Goal: Task Accomplishment & Management: Use online tool/utility

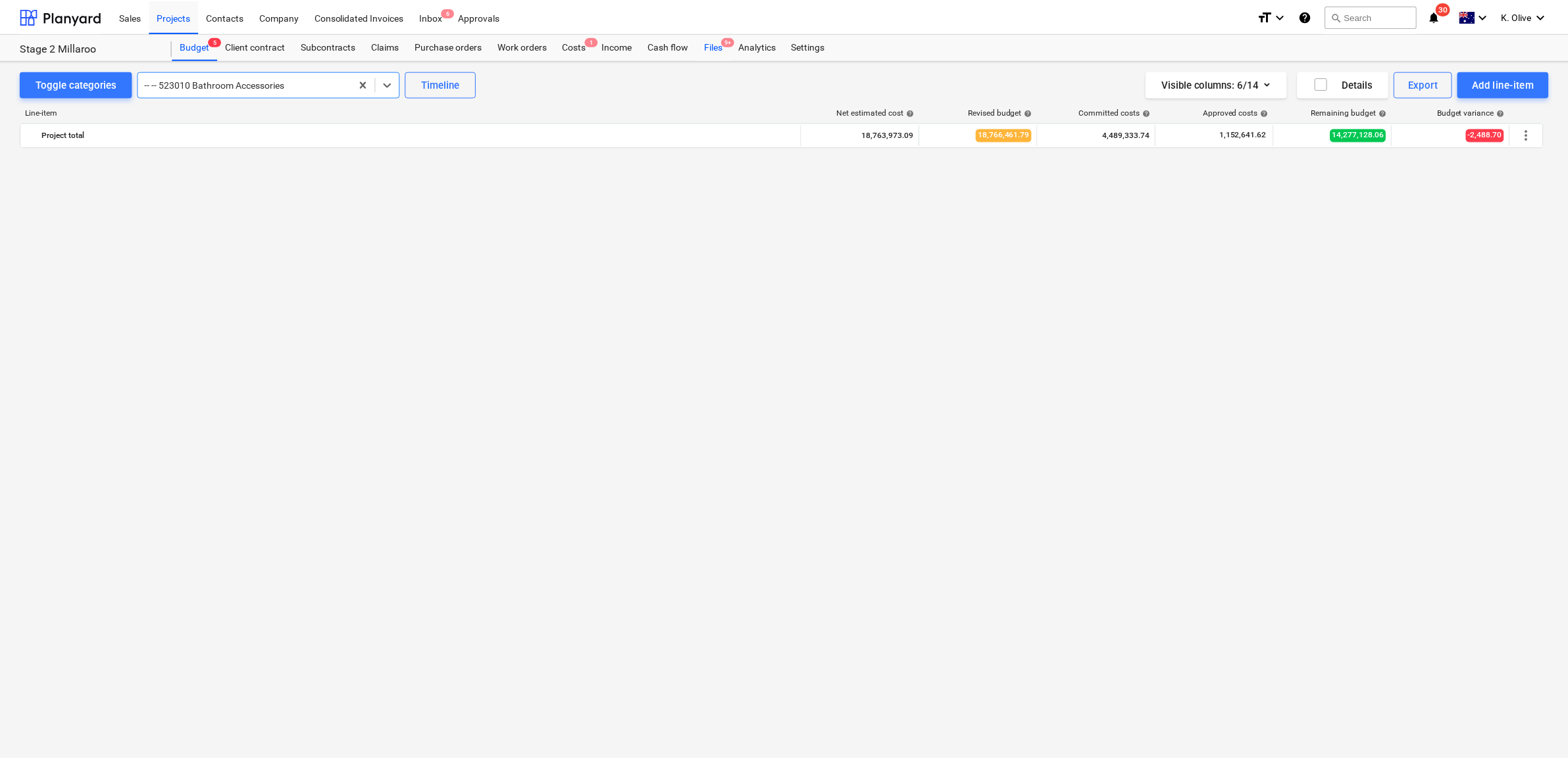
scroll to position [3718, 0]
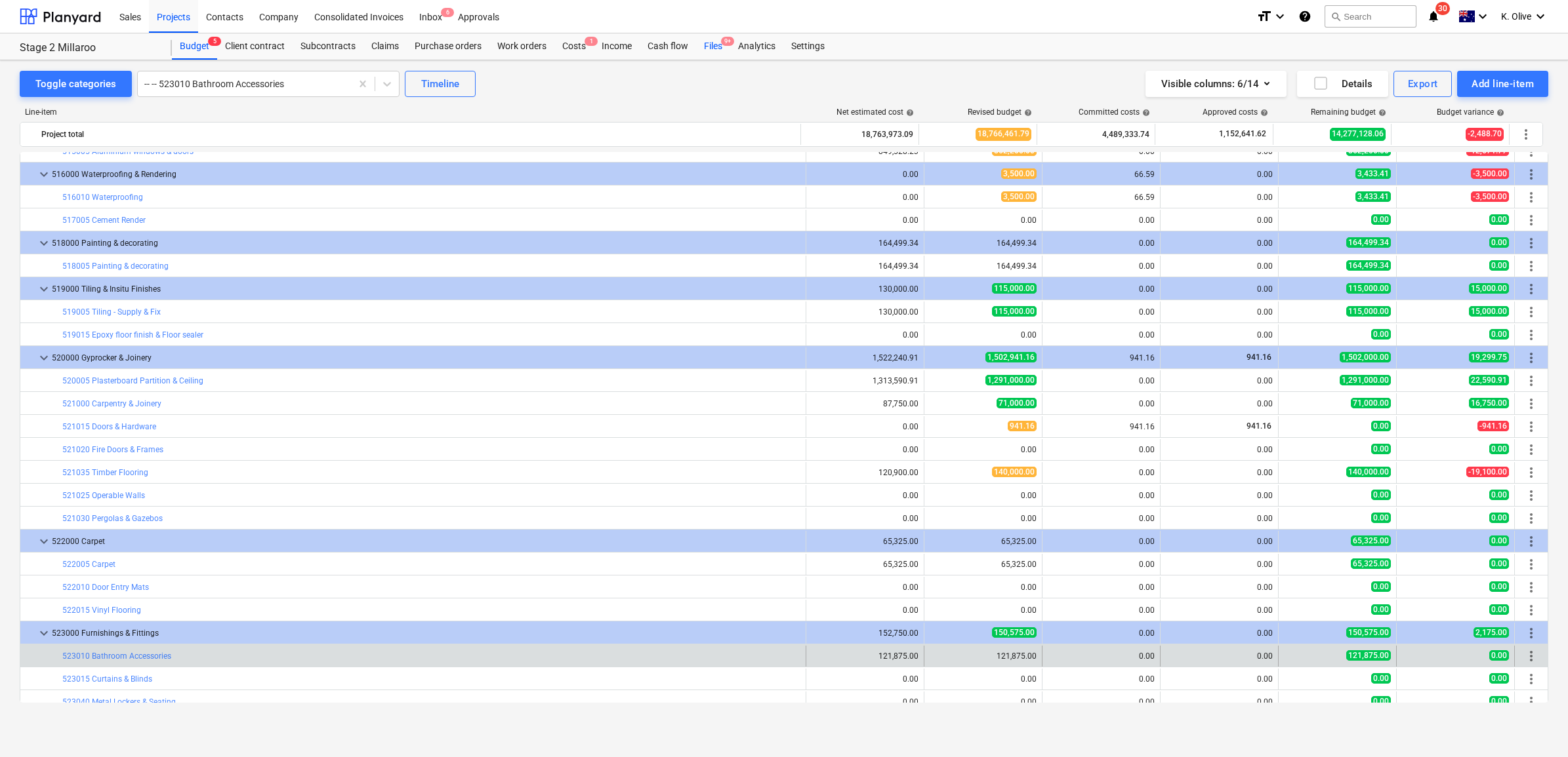
click at [708, 46] on div "Files 9+" at bounding box center [713, 46] width 34 height 26
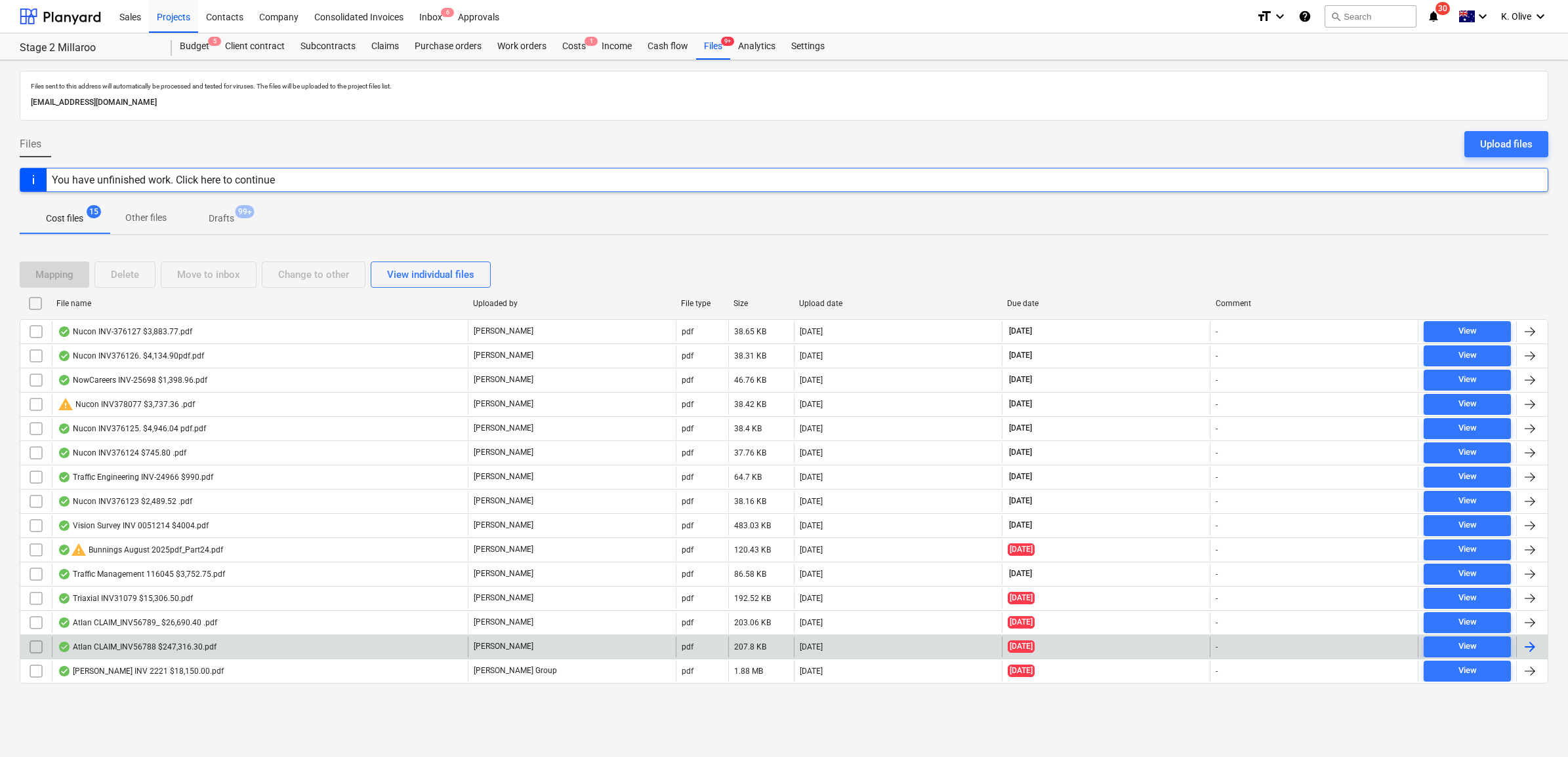
click at [119, 647] on div "Atlan CLAIM_INV56788 $247,316.30.pdf" at bounding box center [137, 647] width 159 height 11
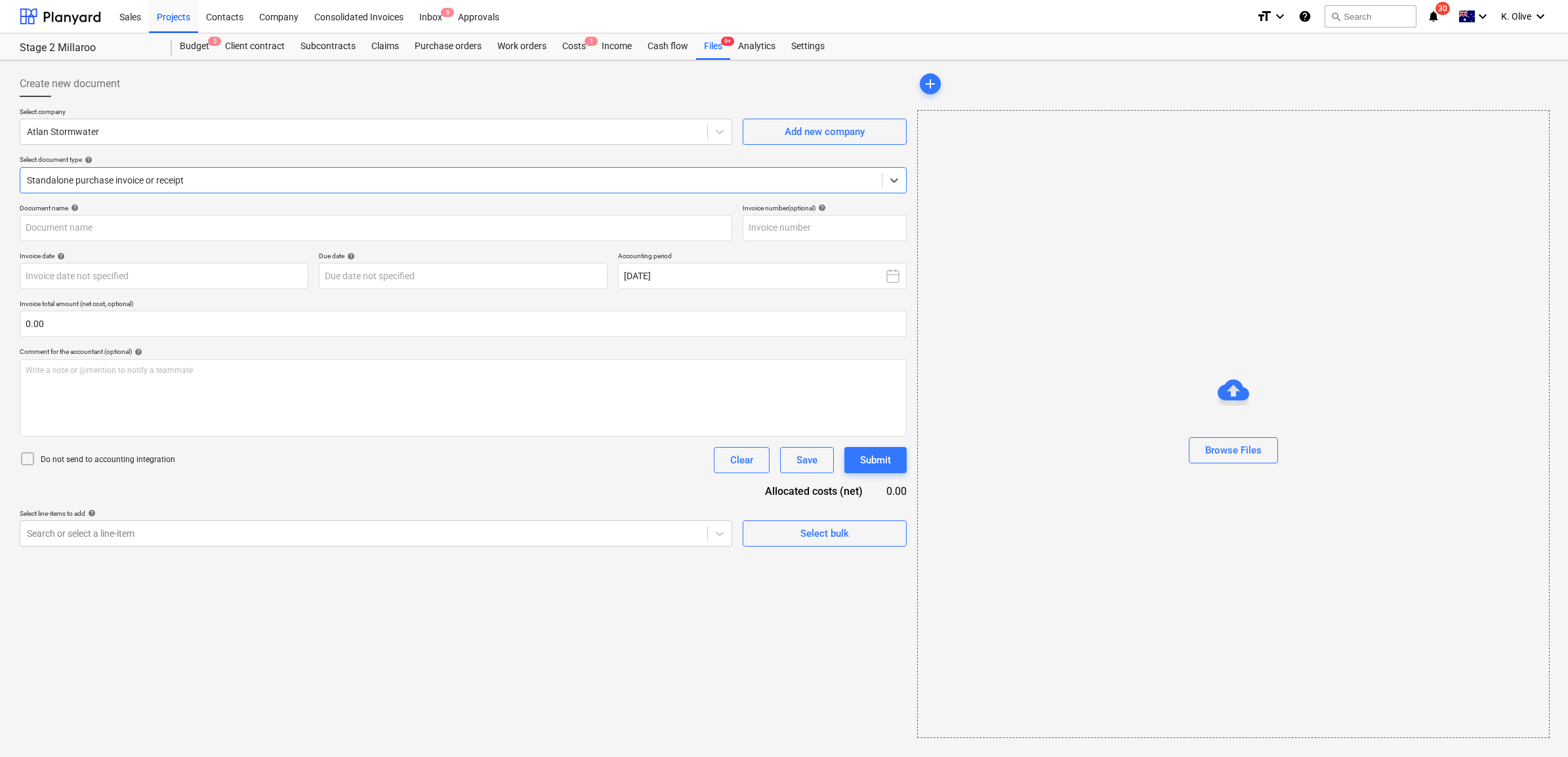
type input "INV56788"
type input "28 Aug 2025"
type input "10 Sep 2025"
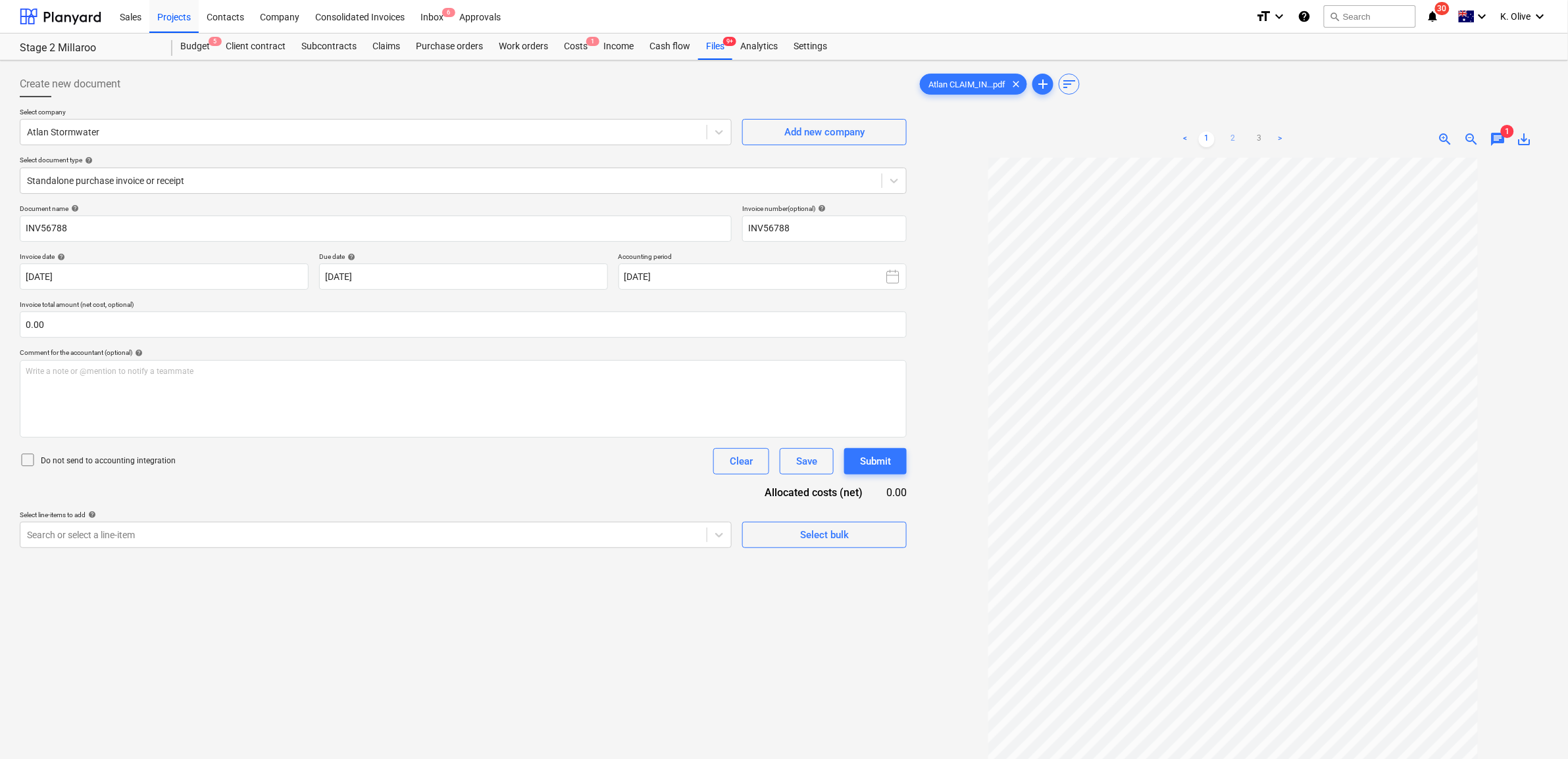
click at [1230, 139] on link "2" at bounding box center [1232, 139] width 16 height 16
click at [1205, 137] on link "1" at bounding box center [1206, 139] width 16 height 16
click at [1235, 145] on link "2" at bounding box center [1232, 139] width 16 height 16
click at [1208, 139] on link "1" at bounding box center [1206, 139] width 16 height 16
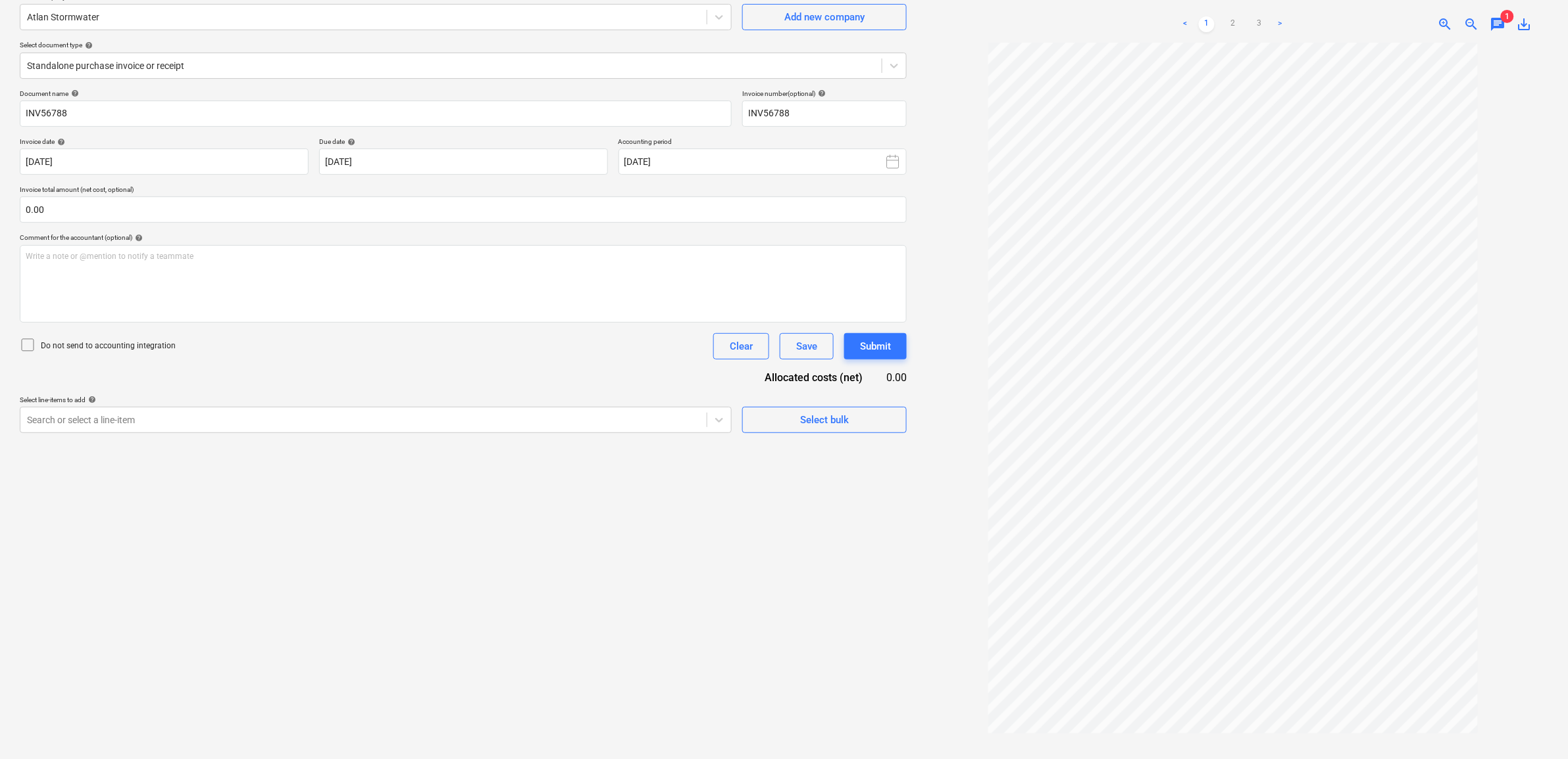
scroll to position [132, 0]
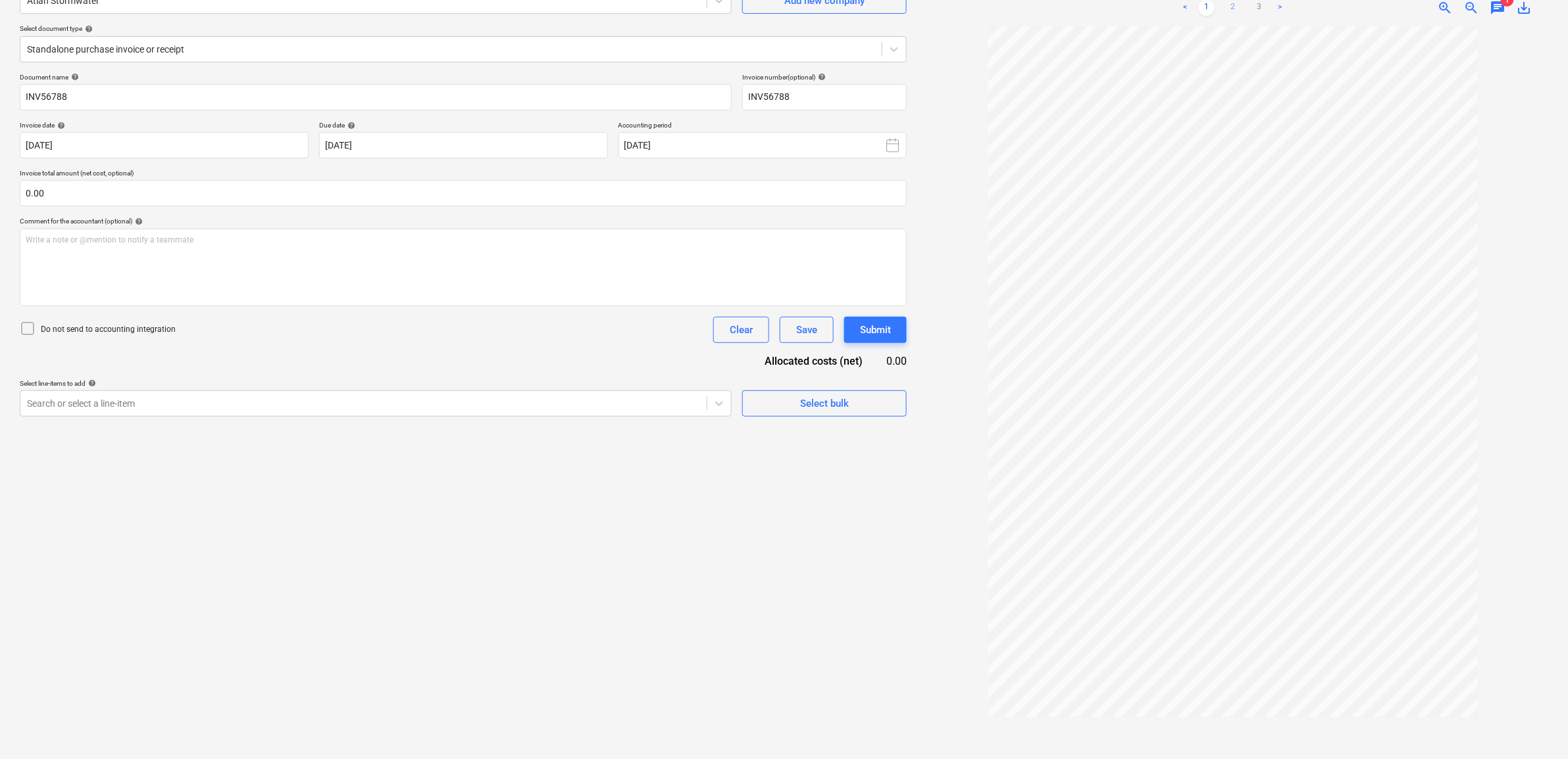
click at [1232, 10] on link "2" at bounding box center [1232, 7] width 16 height 16
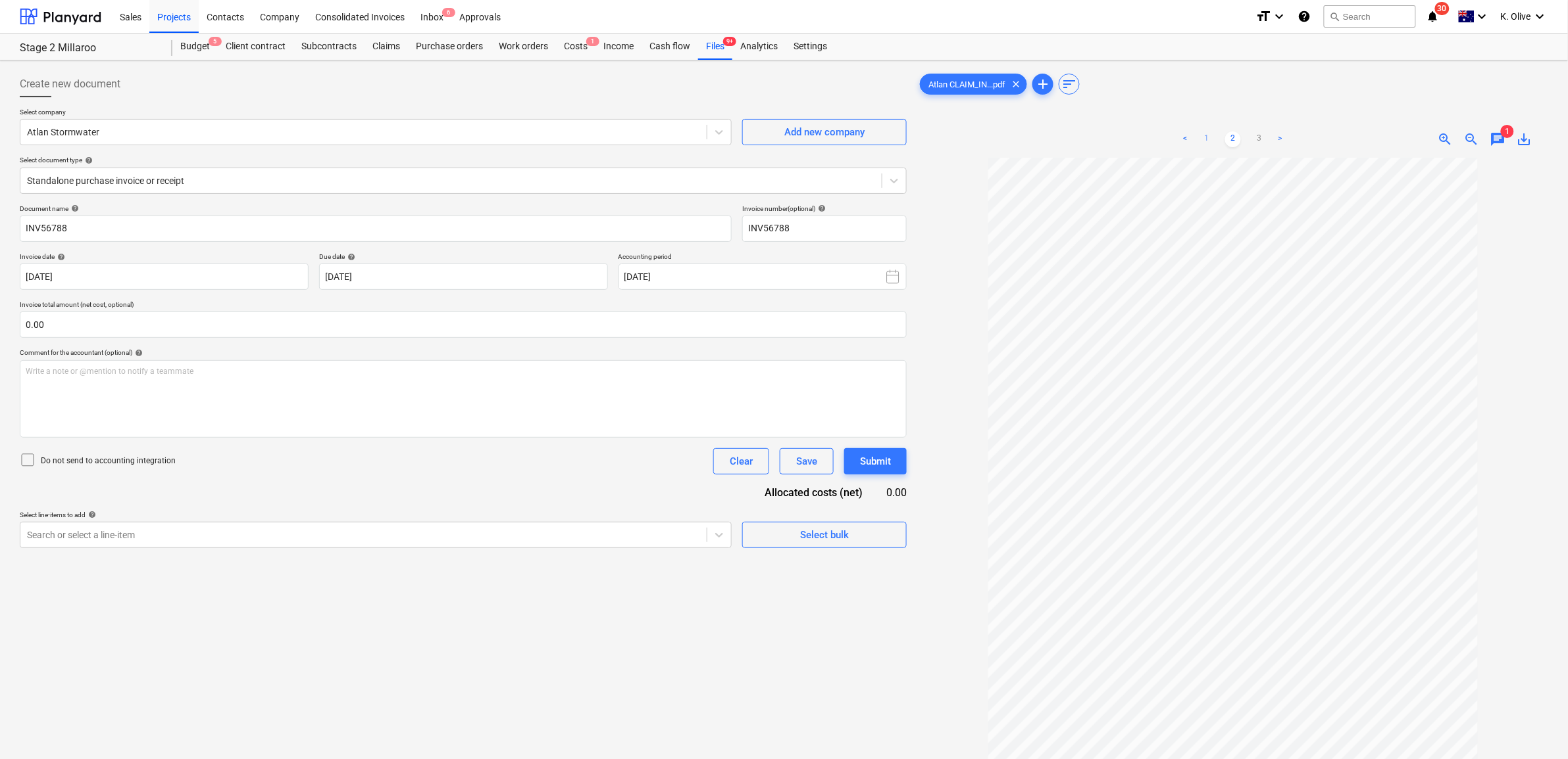
click at [1208, 142] on link "1" at bounding box center [1206, 139] width 16 height 16
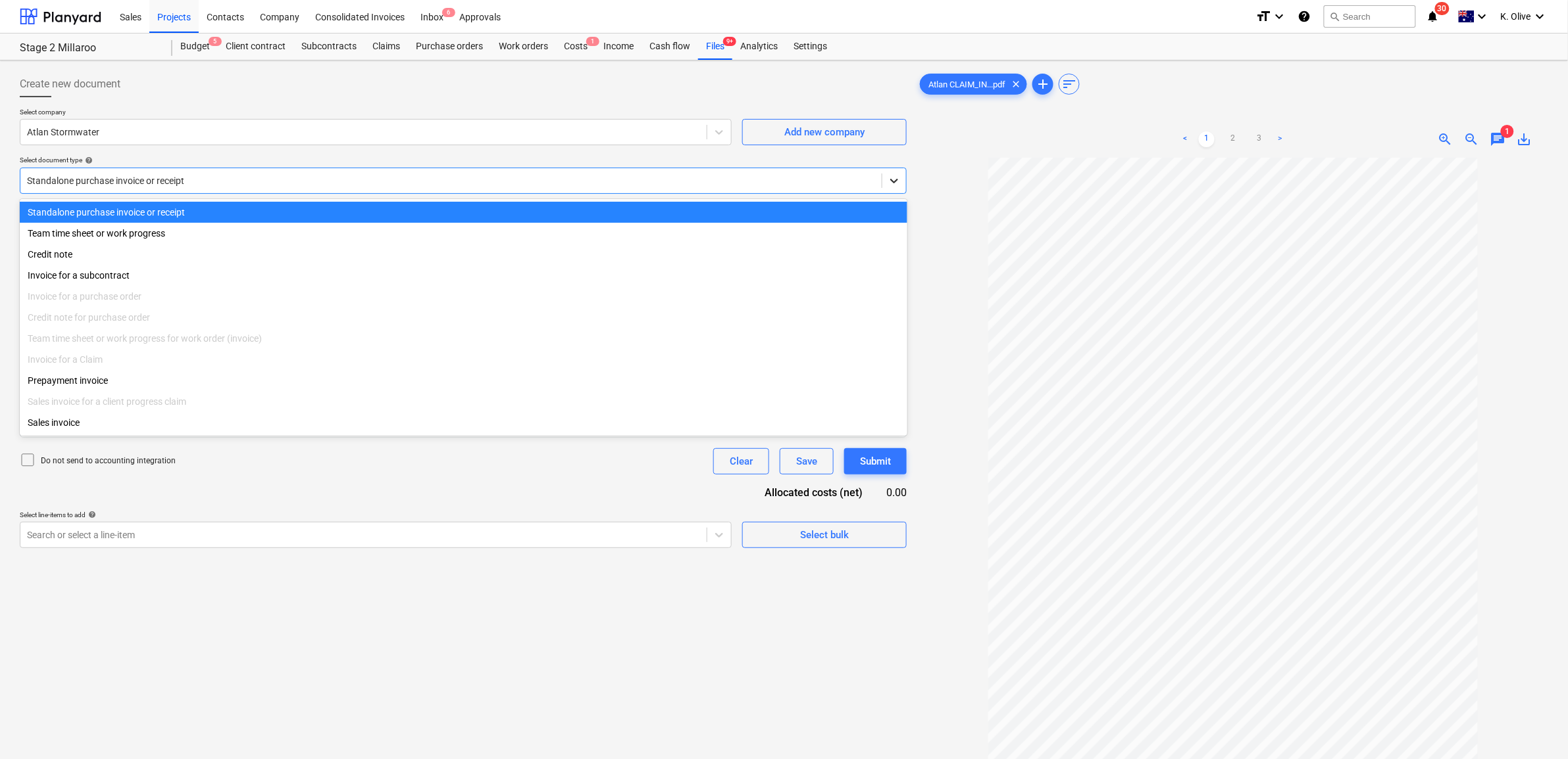
click at [899, 173] on div at bounding box center [894, 181] width 24 height 24
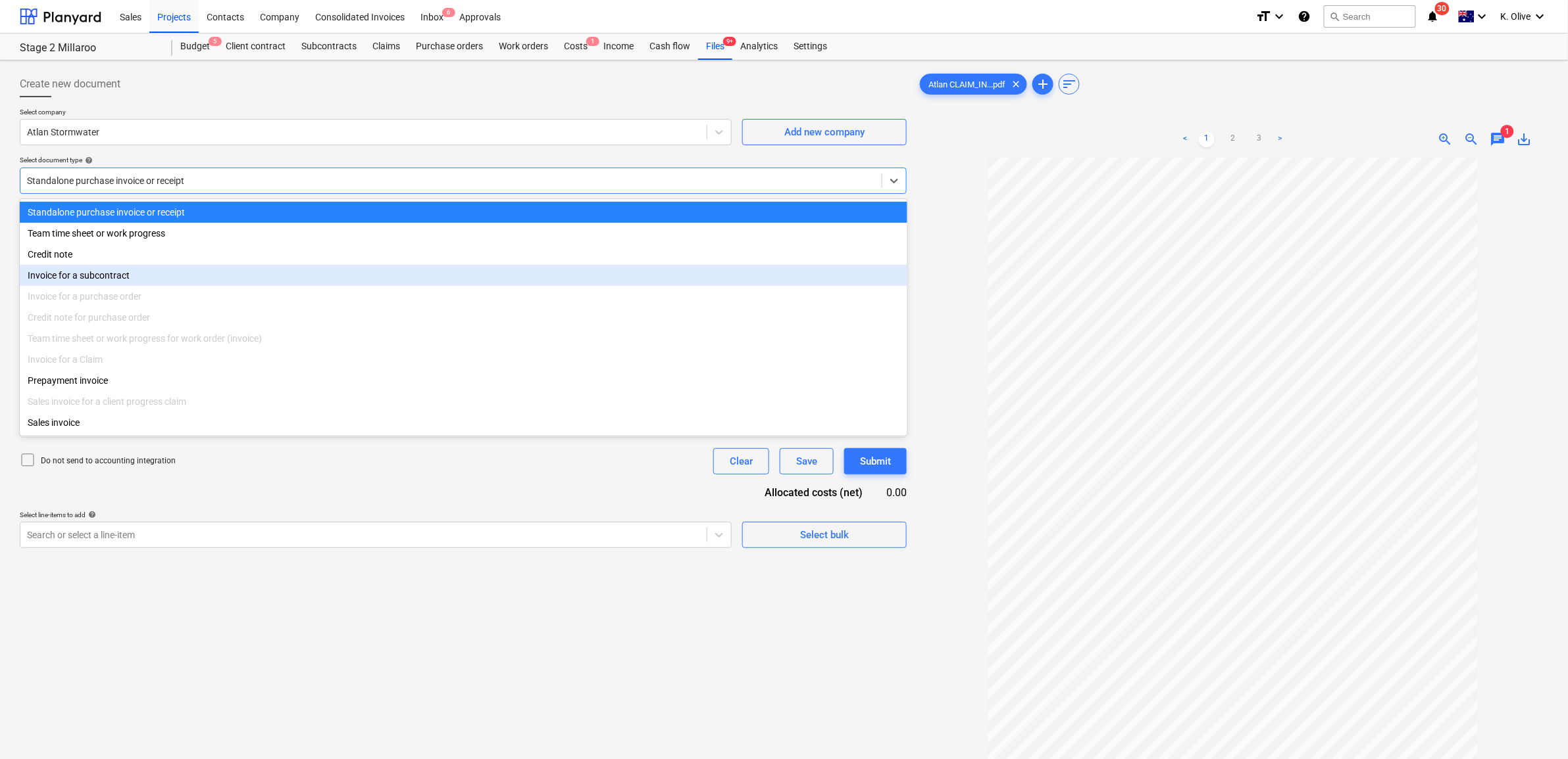
click at [277, 303] on div "Invoice for a purchase order" at bounding box center [463, 297] width 887 height 21
click at [218, 283] on div "Invoice for a subcontract" at bounding box center [463, 276] width 887 height 21
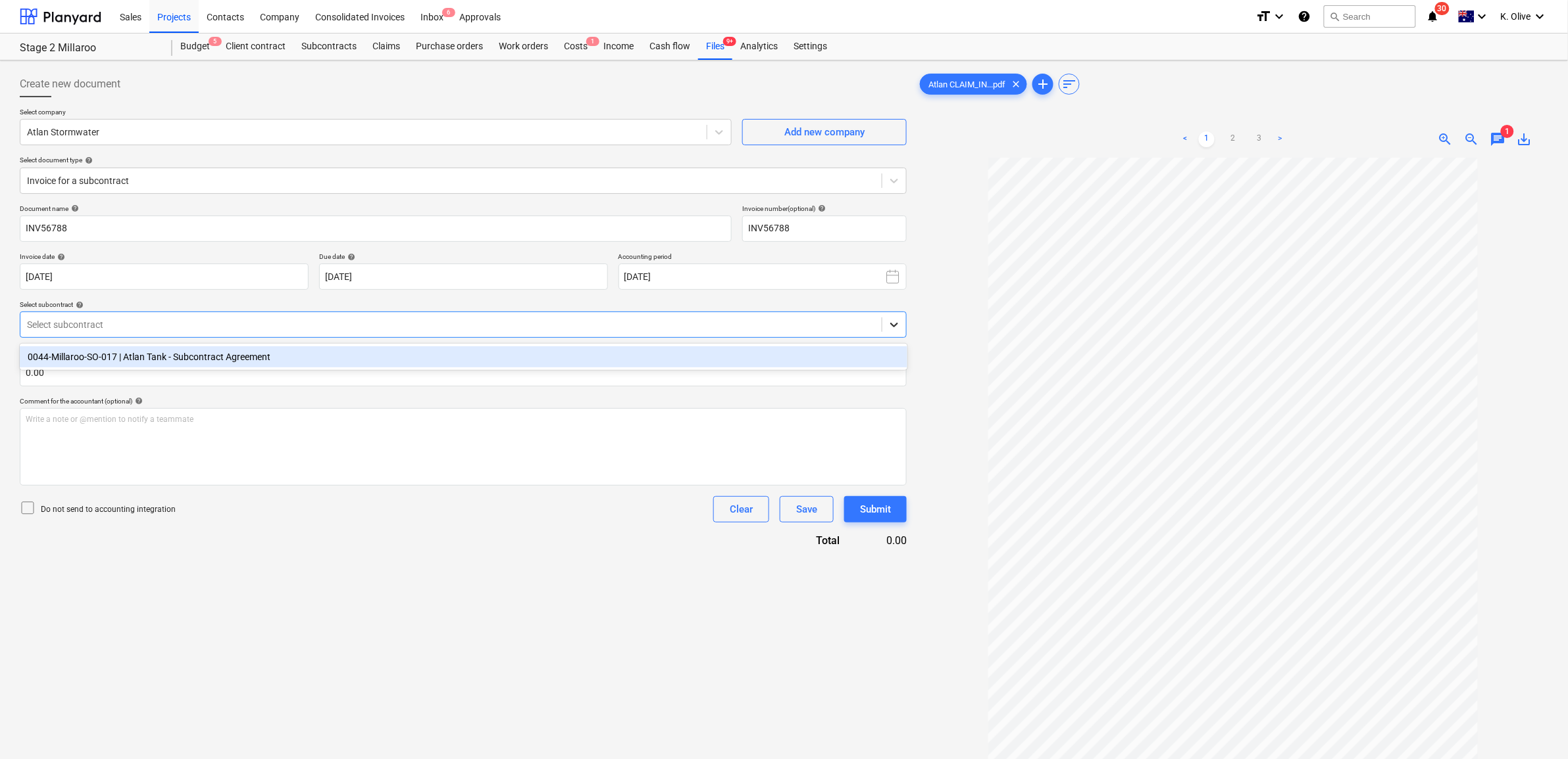
click at [889, 317] on div at bounding box center [894, 325] width 24 height 24
click at [260, 362] on div "0044-Millaroo-SO-017 | Atlan Tank - Subcontract Agreement" at bounding box center [463, 357] width 887 height 21
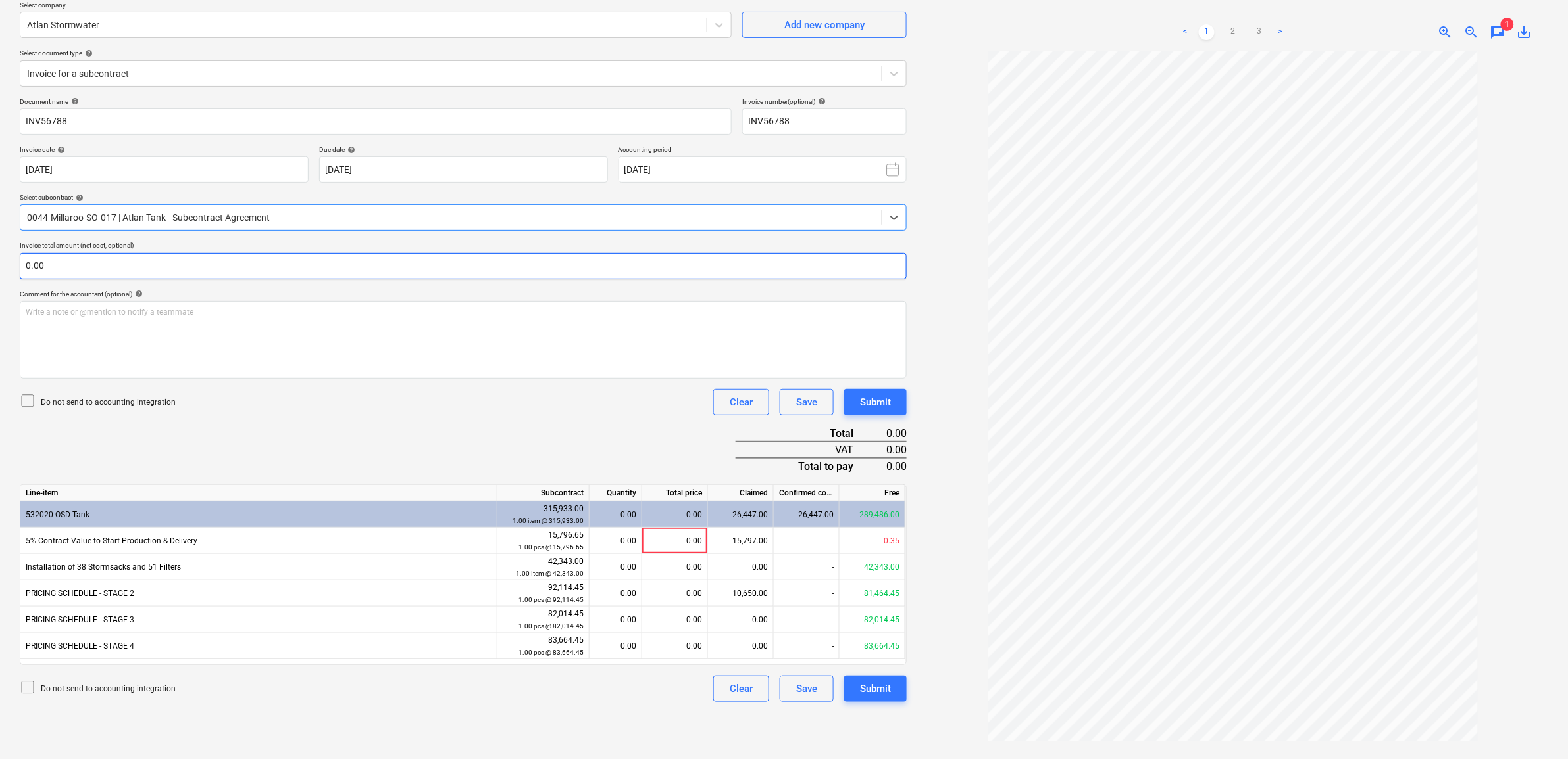
scroll to position [132, 0]
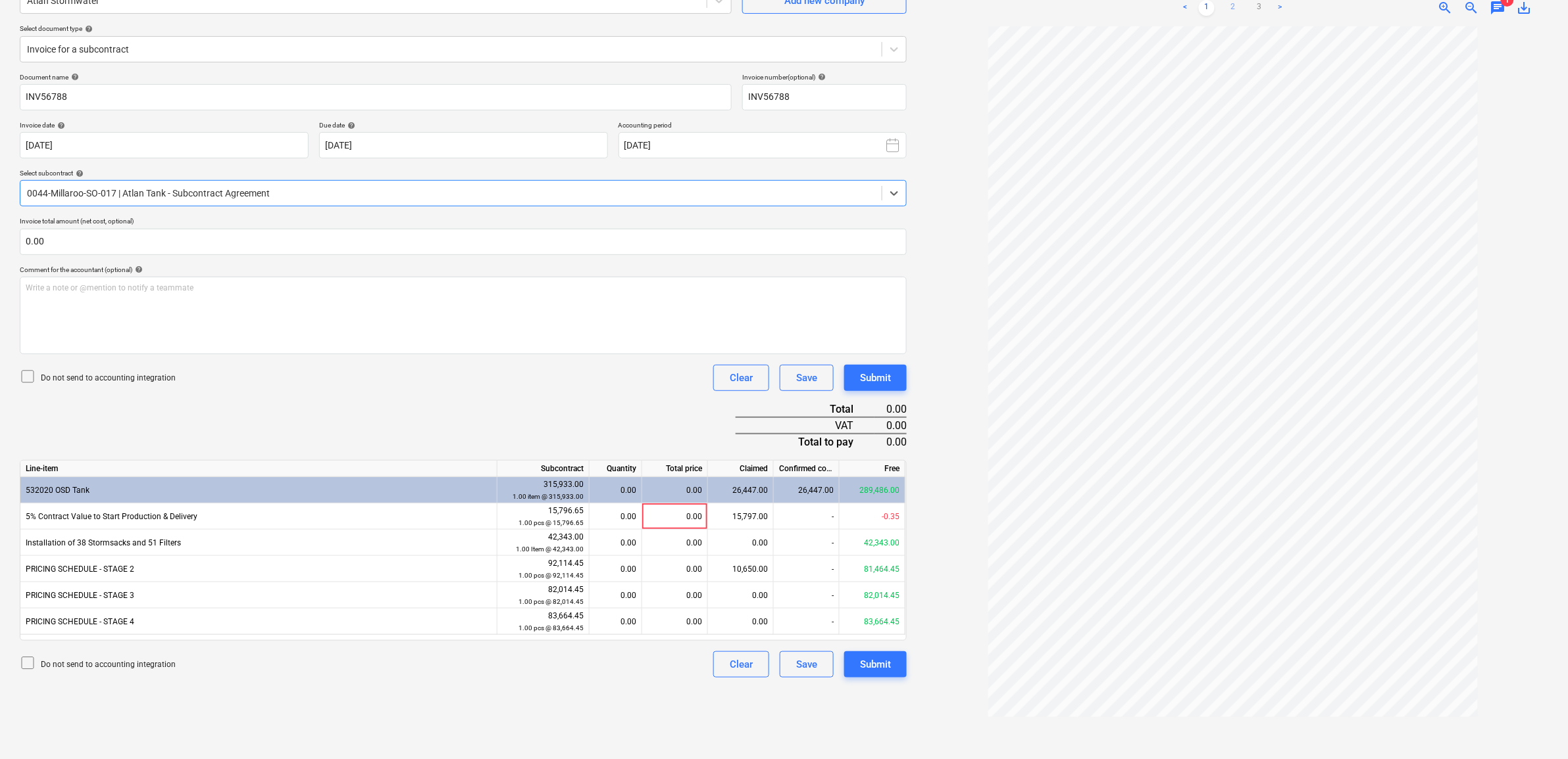
click at [1240, 11] on link "2" at bounding box center [1232, 7] width 16 height 16
